Goal: Task Accomplishment & Management: Use online tool/utility

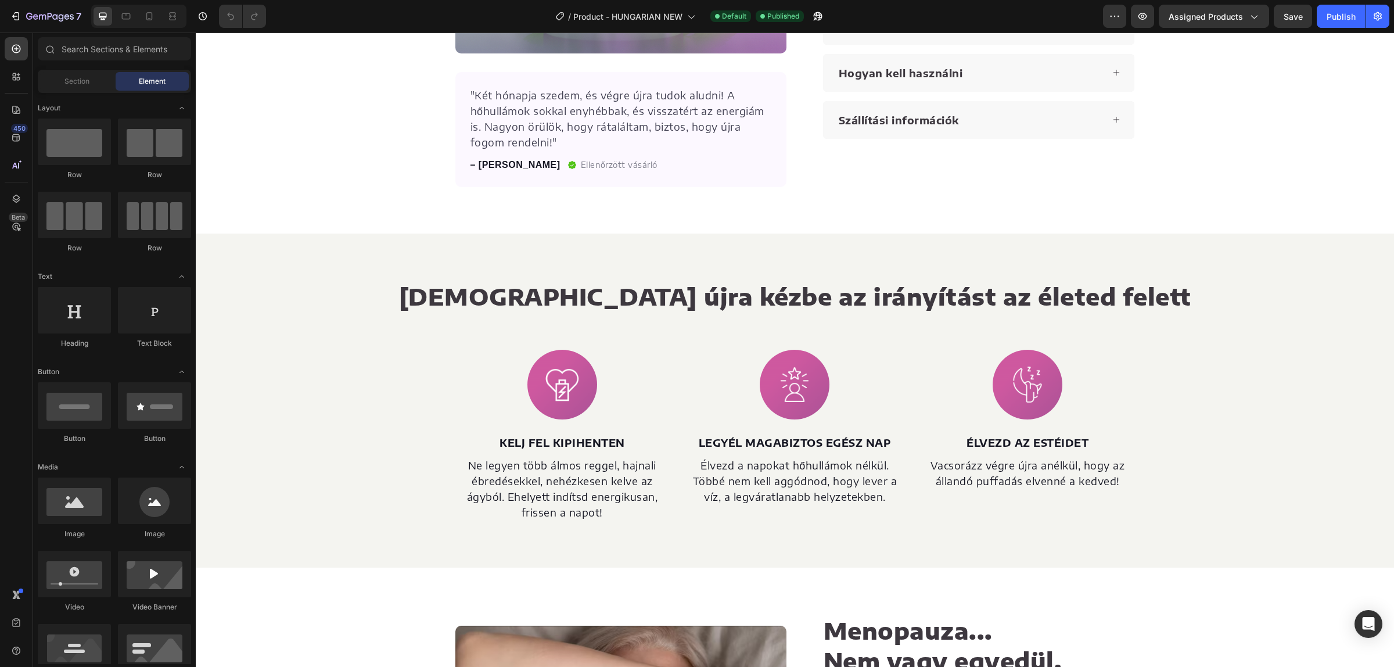
scroll to position [177, 0]
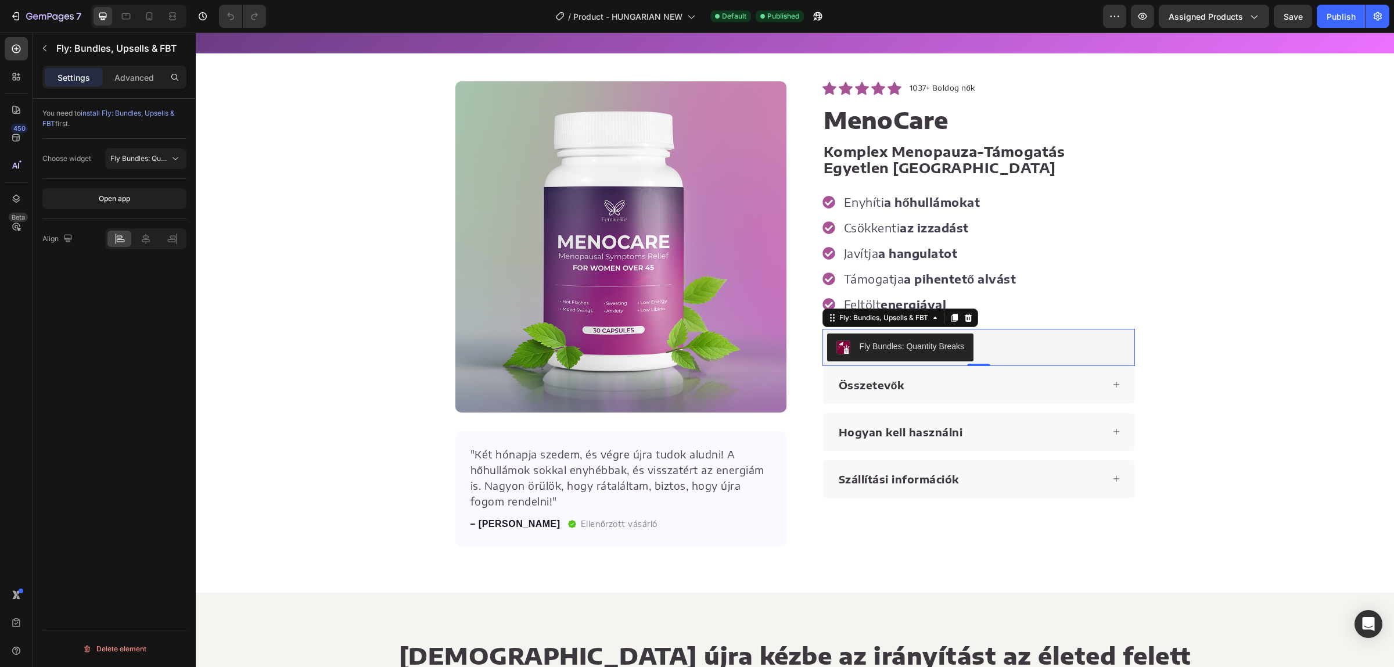
click at [1052, 353] on div "Fly Bundles: Quantity Breaks" at bounding box center [978, 347] width 303 height 28
click at [21, 7] on button "7" at bounding box center [46, 16] width 82 height 23
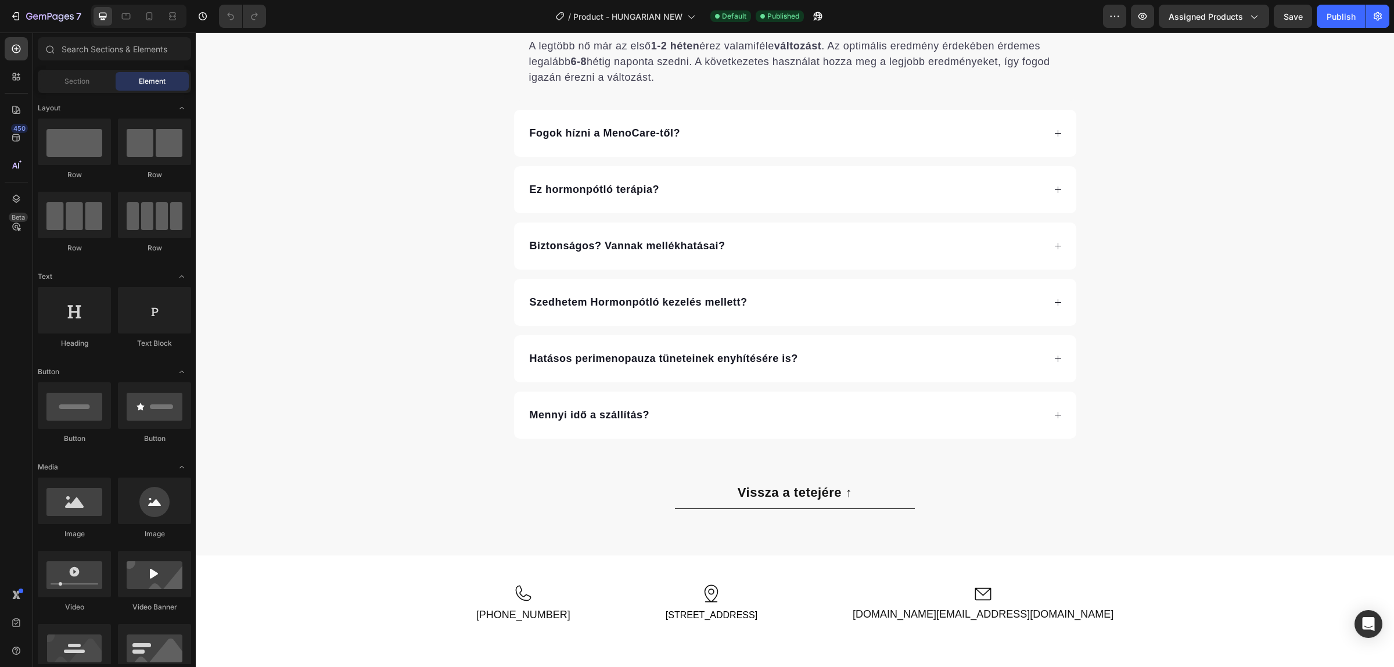
scroll to position [3950, 0]
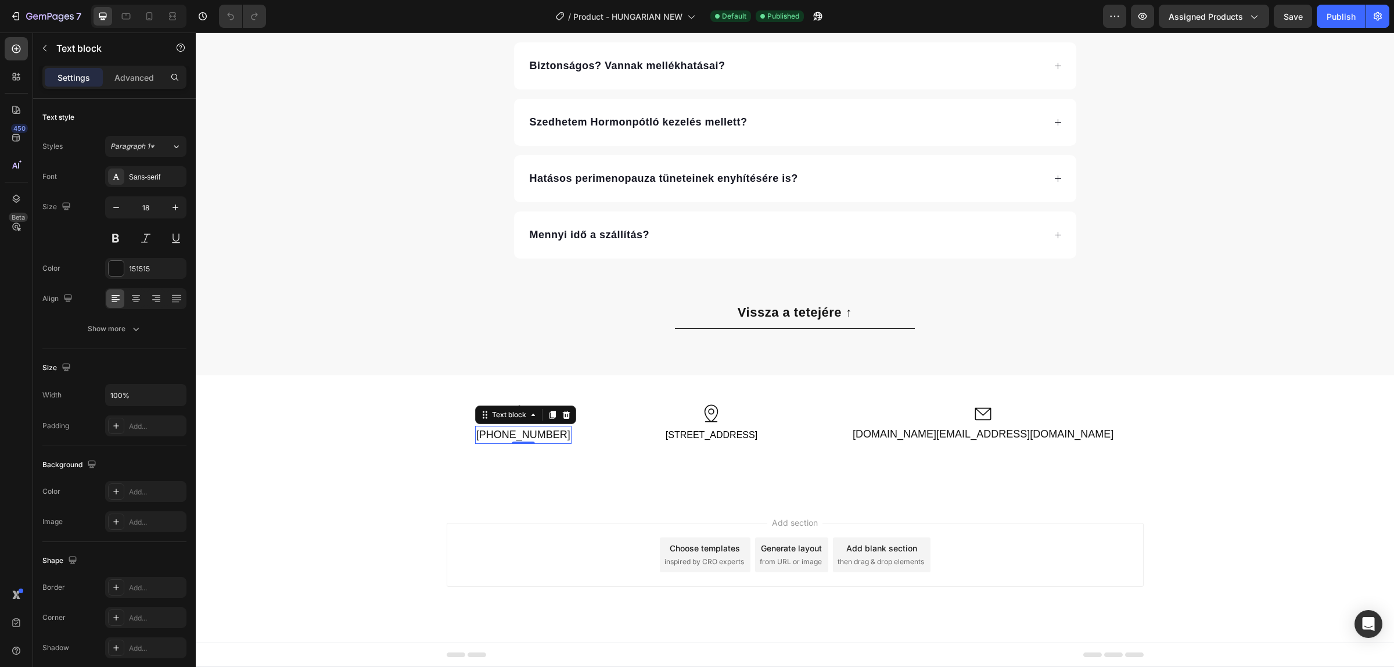
click at [556, 433] on p "+36707717470‬" at bounding box center [523, 435] width 94 height 16
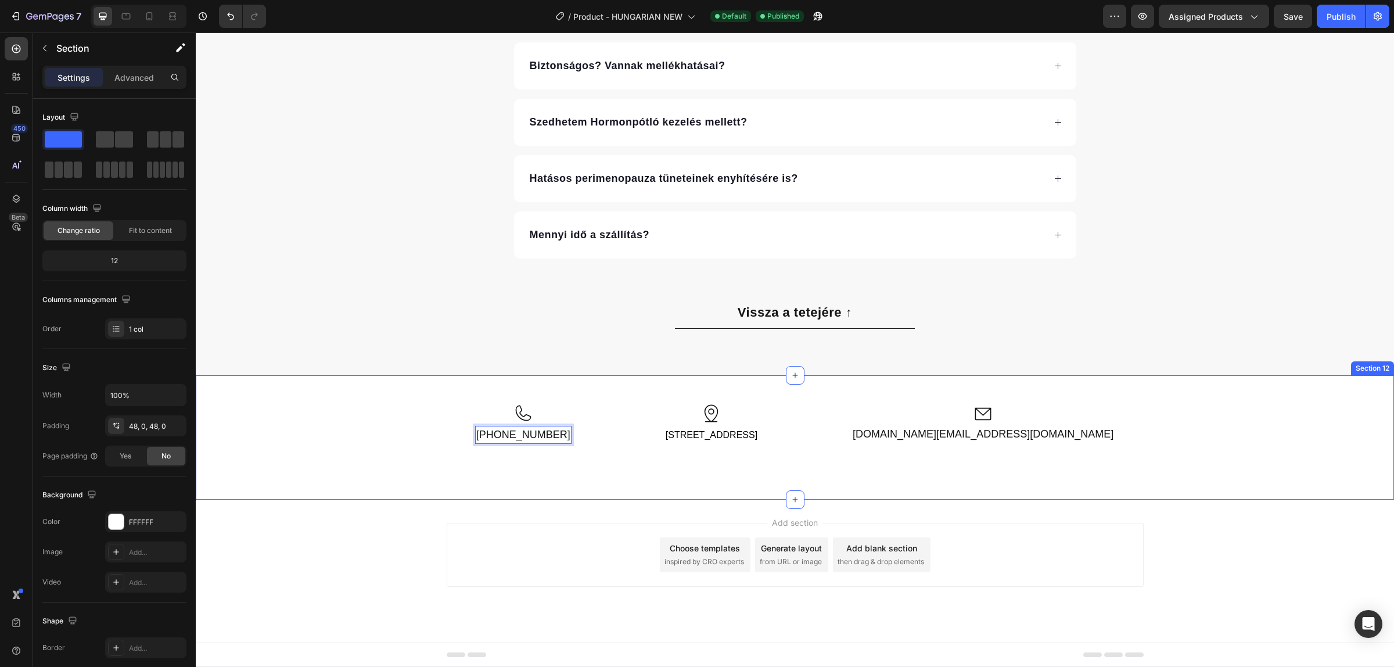
click at [547, 490] on div "Icon +36707866333 Text block 0 Icon 1136 Budapest,Tátra utca 5/a Text block Ico…" at bounding box center [795, 437] width 1198 height 124
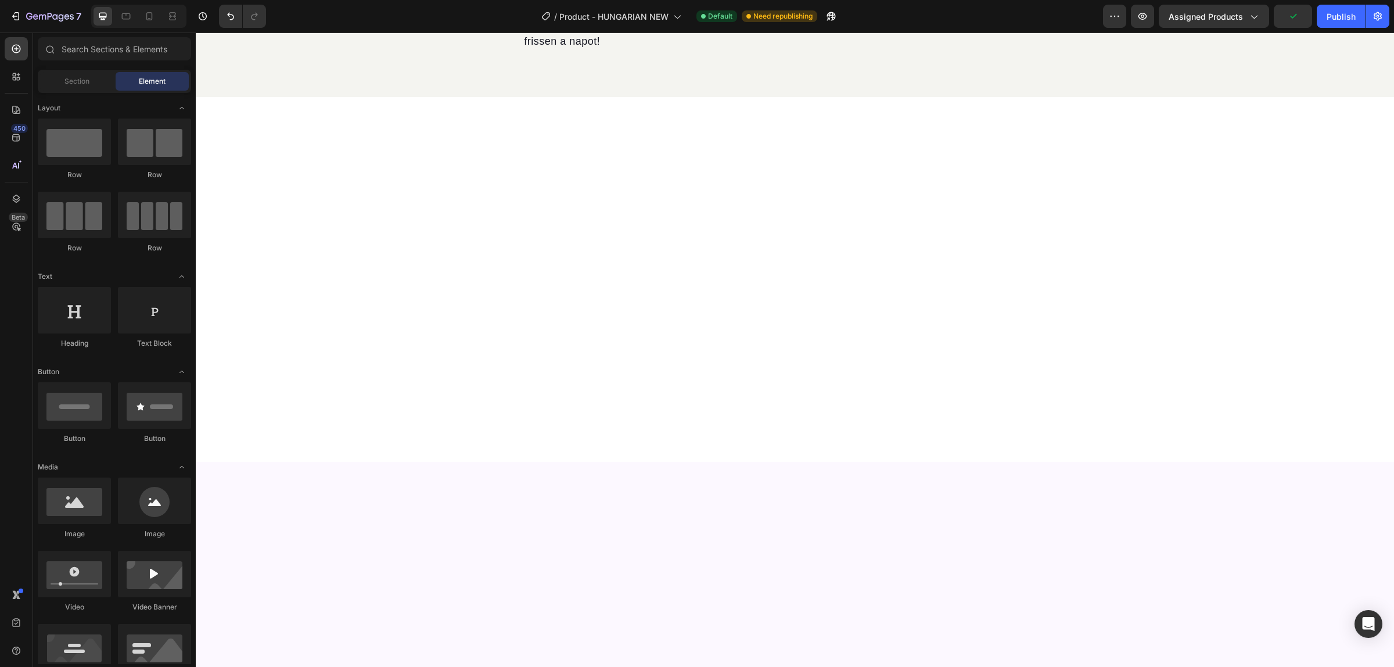
scroll to position [0, 0]
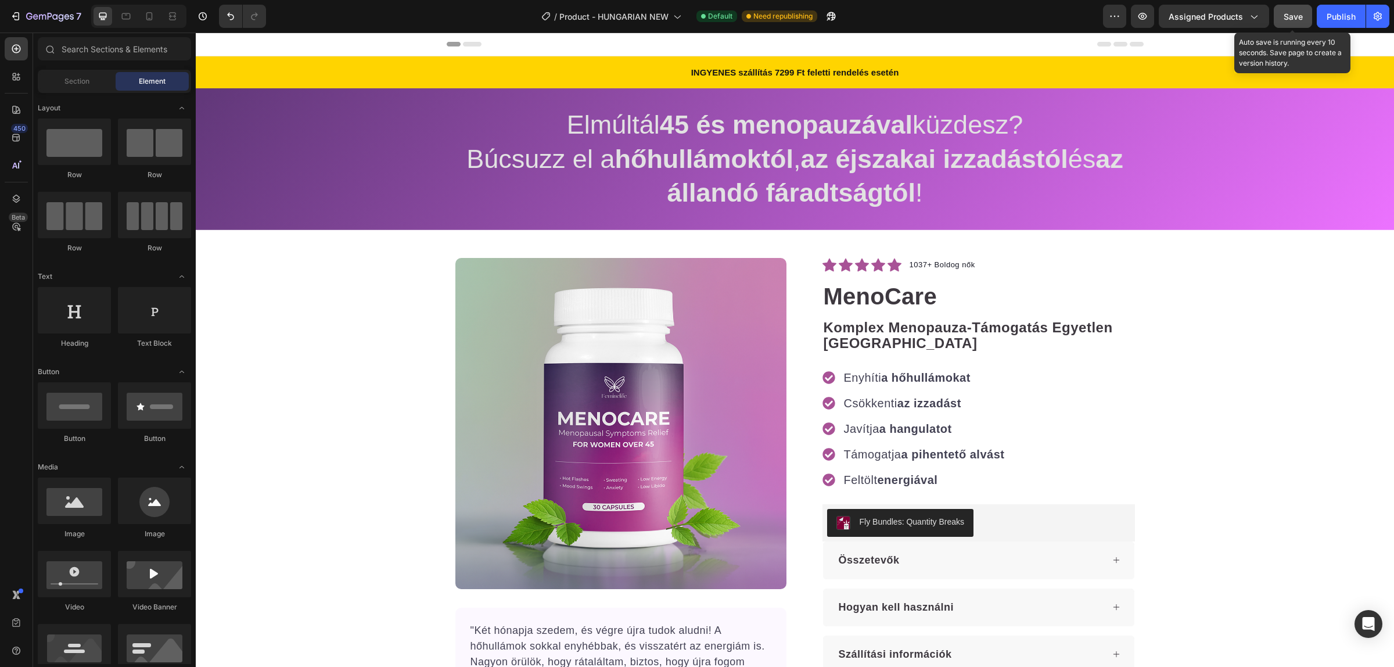
click at [1299, 15] on span "Save" at bounding box center [1292, 17] width 19 height 10
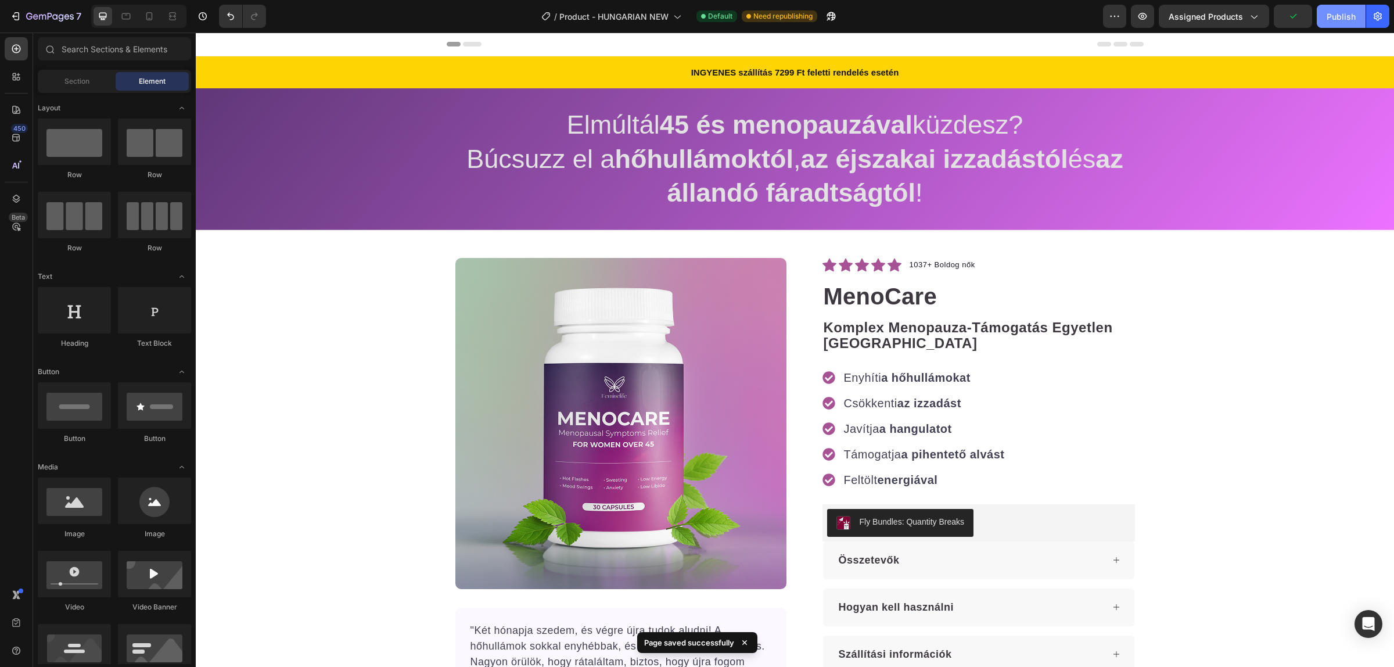
click at [1331, 10] on div "Publish" at bounding box center [1340, 16] width 29 height 12
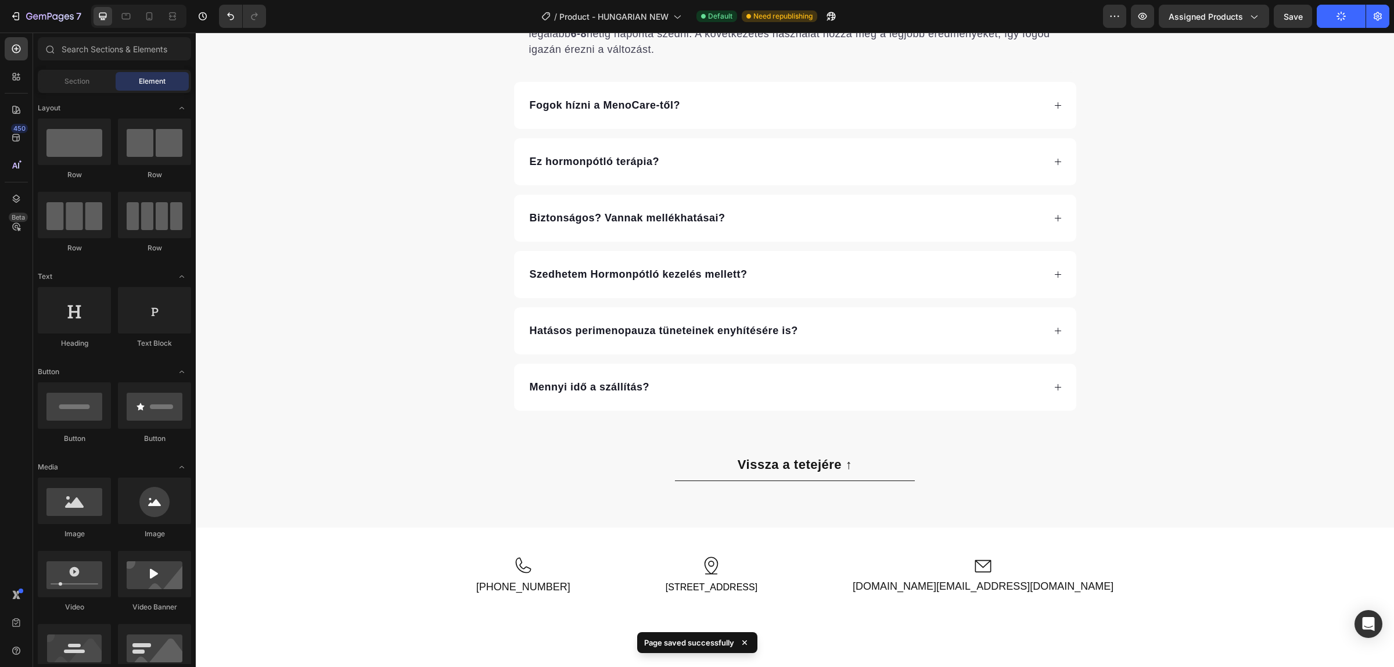
scroll to position [3950, 0]
